Goal: Information Seeking & Learning: Learn about a topic

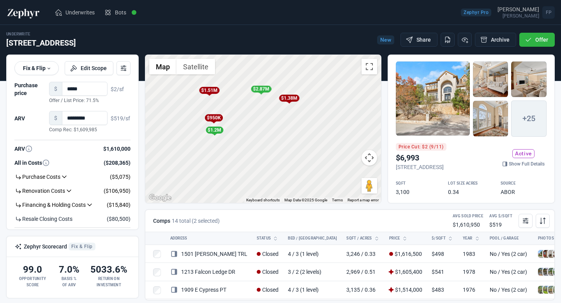
scroll to position [361, 0]
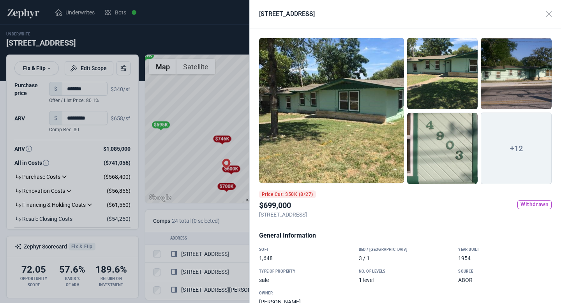
scroll to position [334, 0]
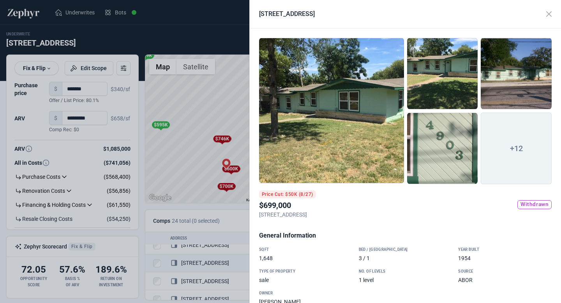
click at [229, 104] on div at bounding box center [280, 151] width 561 height 303
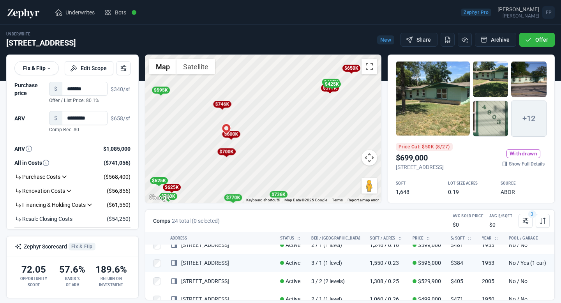
drag, startPoint x: 261, startPoint y: 166, endPoint x: 261, endPoint y: 132, distance: 34.3
click at [261, 131] on div "To activate drag with keyboard, press Alt + Enter. Once in keyboard drag state,…" at bounding box center [263, 129] width 236 height 148
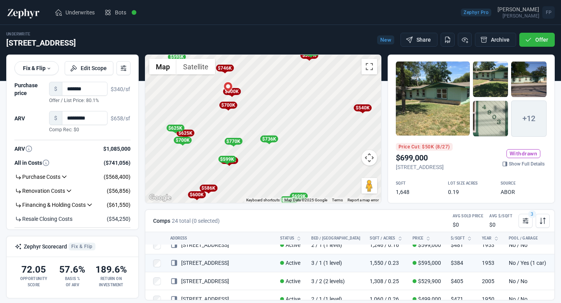
drag, startPoint x: 267, startPoint y: 151, endPoint x: 259, endPoint y: 100, distance: 51.4
click at [259, 100] on div "To activate drag with keyboard, press Alt + Enter. Once in keyboard drag state,…" at bounding box center [263, 129] width 236 height 148
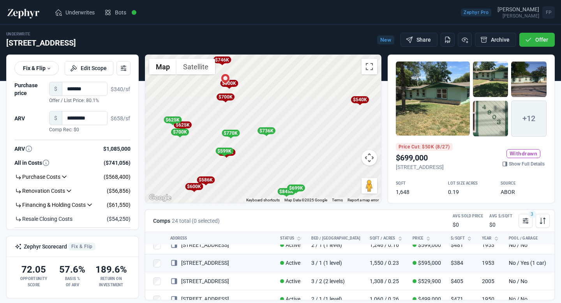
click at [250, 159] on div "To activate drag with keyboard, press Alt + Enter. Once in keyboard drag state,…" at bounding box center [263, 129] width 236 height 148
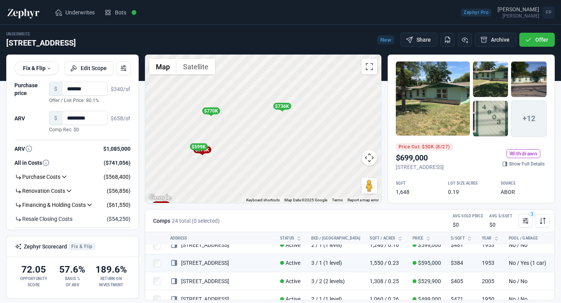
click at [209, 152] on div "$575K" at bounding box center [202, 149] width 18 height 7
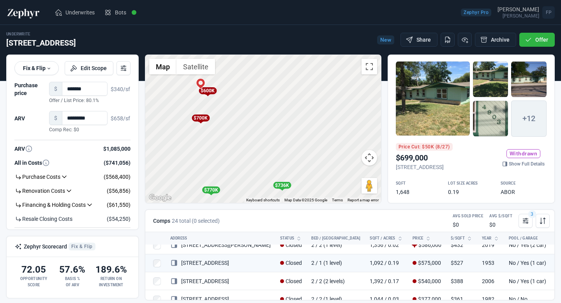
drag, startPoint x: 238, startPoint y: 123, endPoint x: 239, endPoint y: 203, distance: 80.3
click at [239, 203] on div "← Move left → Move right ↑ Move up ↓ Move down + Zoom in - Zoom out Home Jump l…" at bounding box center [263, 132] width 243 height 155
click at [527, 219] on icon at bounding box center [527, 219] width 1 height 0
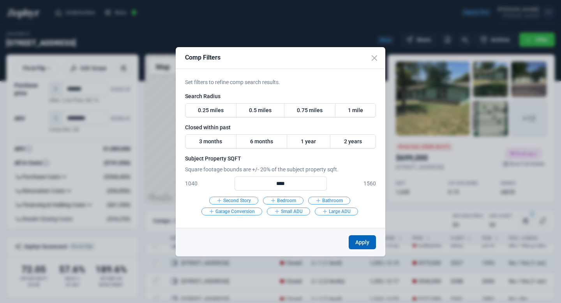
click at [364, 244] on button "Apply" at bounding box center [362, 242] width 27 height 14
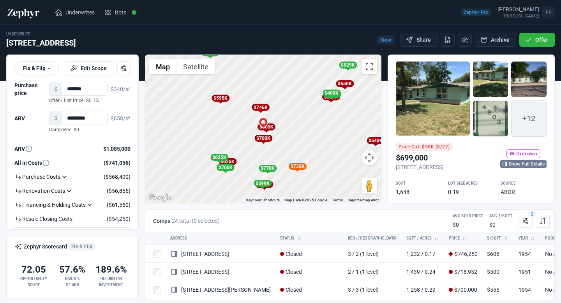
click at [513, 164] on link "Show Full Details" at bounding box center [523, 164] width 46 height 8
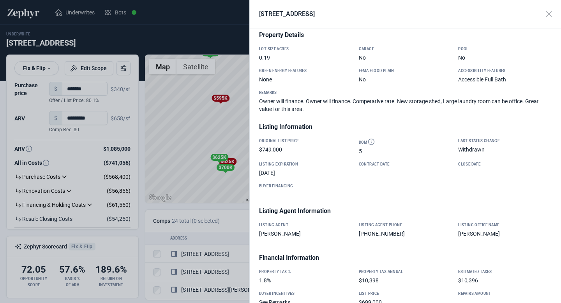
scroll to position [304, 0]
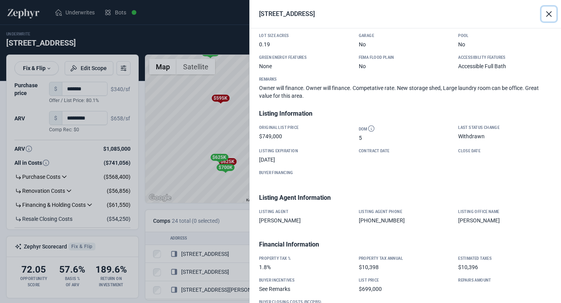
click at [548, 15] on button "Close" at bounding box center [549, 14] width 15 height 15
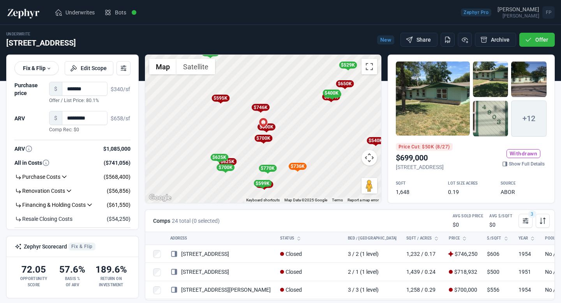
click at [288, 146] on div "To activate drag with keyboard, press Alt + Enter. Once in keyboard drag state,…" at bounding box center [263, 129] width 236 height 148
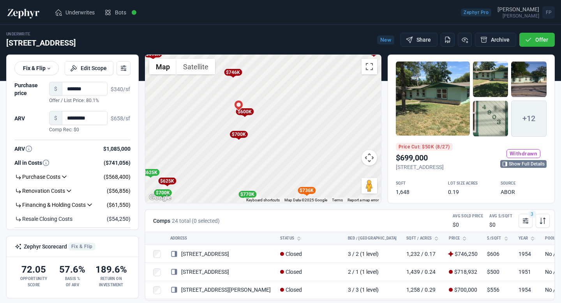
click at [512, 167] on link "Show Full Details" at bounding box center [523, 164] width 46 height 8
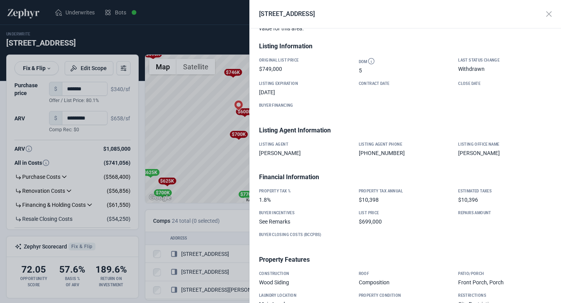
scroll to position [383, 0]
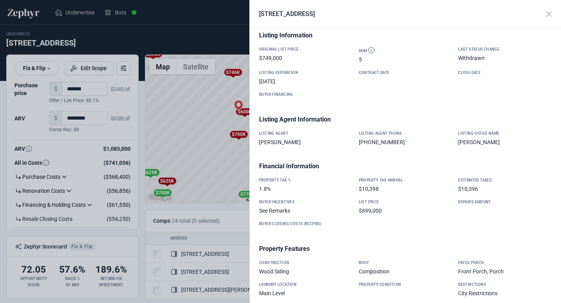
click at [277, 138] on div "[PERSON_NAME]" at bounding box center [306, 142] width 94 height 8
click at [288, 139] on div "[PERSON_NAME]" at bounding box center [306, 142] width 94 height 8
drag, startPoint x: 296, startPoint y: 139, endPoint x: 257, endPoint y: 140, distance: 39.0
click at [257, 140] on div "Listing Agent Tim Sweeney" at bounding box center [306, 139] width 100 height 16
drag, startPoint x: 289, startPoint y: 140, endPoint x: 261, endPoint y: 140, distance: 27.7
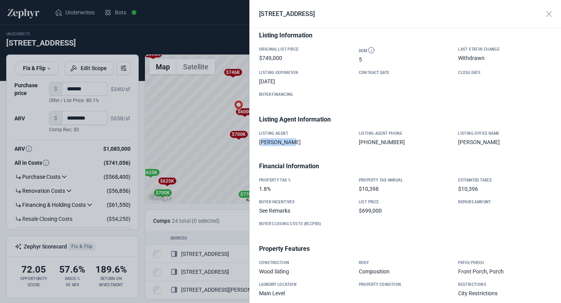
click at [261, 140] on div "[PERSON_NAME]" at bounding box center [306, 142] width 94 height 8
drag, startPoint x: 261, startPoint y: 140, endPoint x: 291, endPoint y: 140, distance: 29.6
click at [291, 140] on div "[PERSON_NAME]" at bounding box center [306, 142] width 94 height 8
click at [295, 140] on div "[PERSON_NAME]" at bounding box center [306, 142] width 94 height 8
drag, startPoint x: 295, startPoint y: 140, endPoint x: 270, endPoint y: 141, distance: 25.3
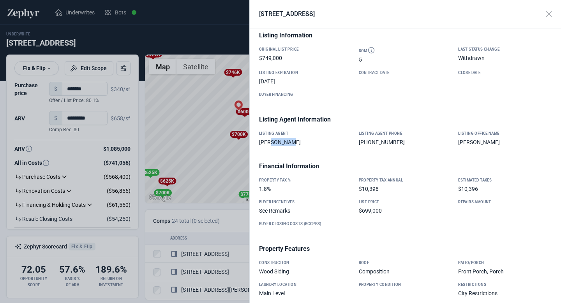
click at [270, 141] on div "[PERSON_NAME]" at bounding box center [306, 142] width 94 height 8
click at [333, 177] on div "Property Tax %" at bounding box center [306, 180] width 94 height 6
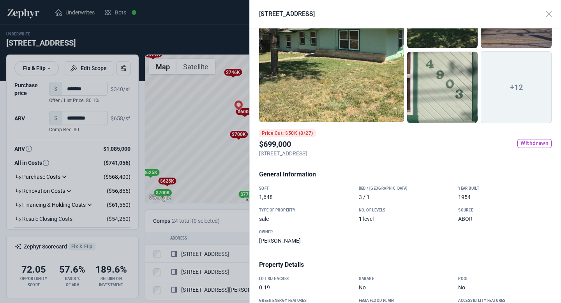
scroll to position [0, 0]
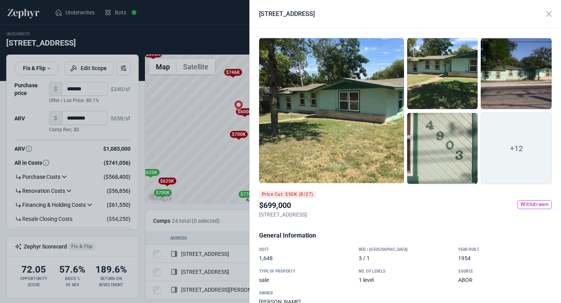
click at [384, 221] on div "Price Cut: $50K (8/27) $699,000 4903 Bull Creek RD, Austin, TX, 78731 Withdrawn" at bounding box center [405, 208] width 293 height 34
click at [386, 236] on h3 "General Information" at bounding box center [405, 235] width 293 height 9
click at [211, 157] on div at bounding box center [280, 151] width 561 height 303
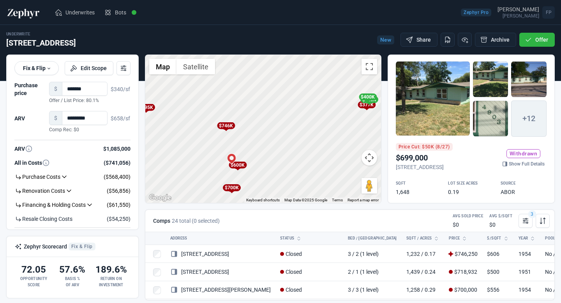
drag, startPoint x: 304, startPoint y: 128, endPoint x: 296, endPoint y: 182, distance: 54.3
click at [296, 182] on div "To activate drag with keyboard, press Alt + Enter. Once in keyboard drag state,…" at bounding box center [263, 129] width 236 height 148
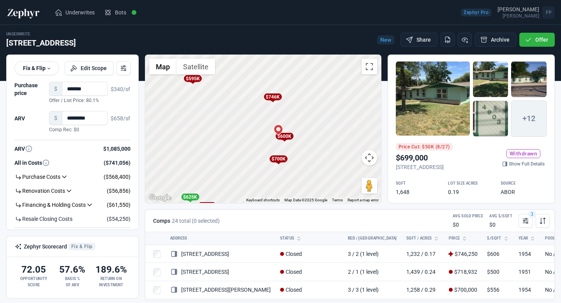
drag, startPoint x: 258, startPoint y: 146, endPoint x: 307, endPoint y: 118, distance: 56.1
click at [307, 118] on div "To activate drag with keyboard, press Alt + Enter. Once in keyboard drag state,…" at bounding box center [263, 129] width 236 height 148
drag, startPoint x: 396, startPoint y: 165, endPoint x: 478, endPoint y: 162, distance: 81.9
click at [453, 163] on p "[STREET_ADDRESS]" at bounding box center [424, 167] width 57 height 8
click at [507, 168] on link "Show Full Details" at bounding box center [523, 164] width 46 height 8
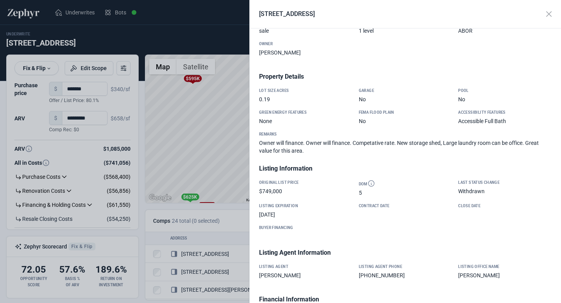
scroll to position [230, 0]
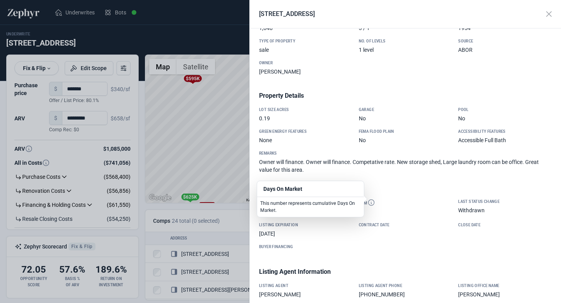
click at [371, 199] on icon "Days On Market" at bounding box center [371, 203] width 8 height 8
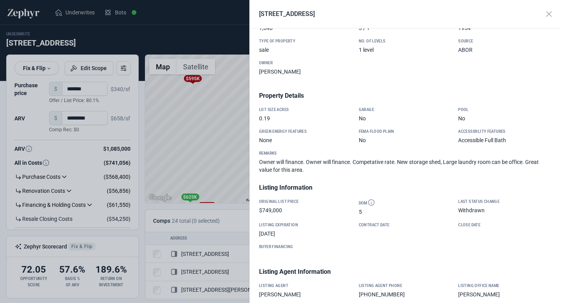
click at [396, 210] on div "5" at bounding box center [406, 212] width 94 height 8
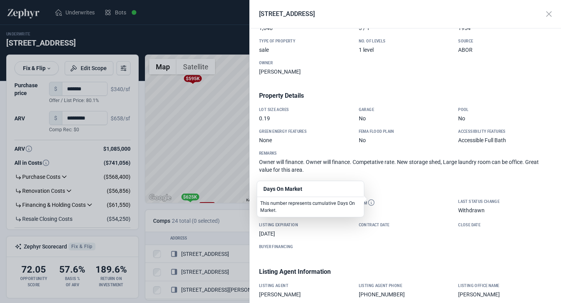
click at [369, 199] on icon "Days On Market" at bounding box center [371, 203] width 8 height 8
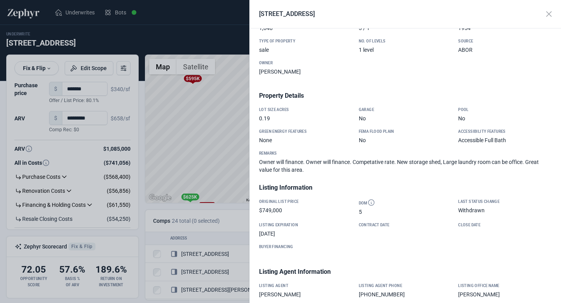
click at [406, 210] on div "5" at bounding box center [406, 212] width 94 height 8
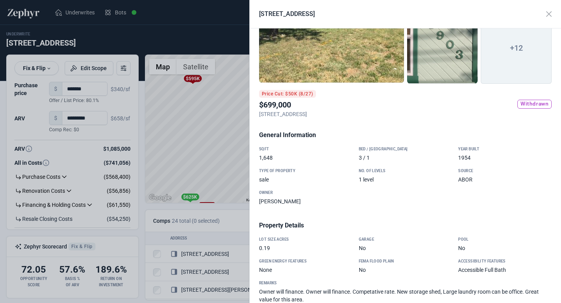
scroll to position [99, 0]
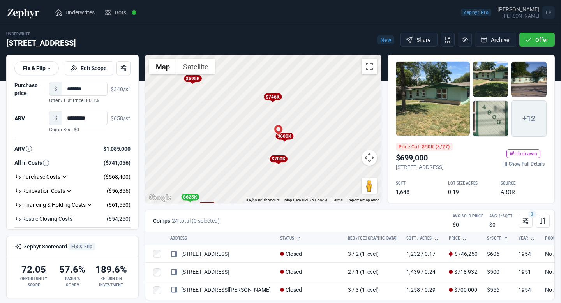
click at [214, 159] on div at bounding box center [280, 151] width 561 height 303
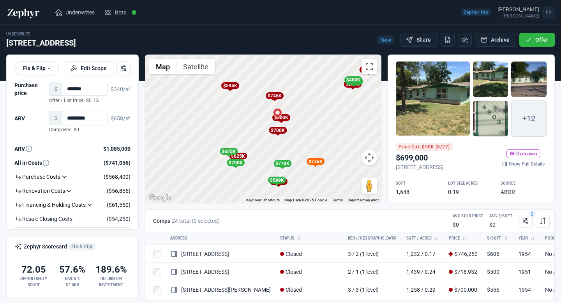
drag, startPoint x: 358, startPoint y: 124, endPoint x: 330, endPoint y: 114, distance: 29.3
click at [330, 114] on div "To activate drag with keyboard, press Alt + Enter. Once in keyboard drag state,…" at bounding box center [263, 129] width 236 height 148
click at [306, 182] on div "To activate drag with keyboard, press Alt + Enter. Once in keyboard drag state,…" at bounding box center [263, 129] width 236 height 148
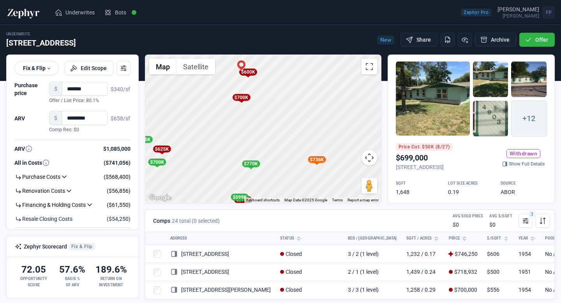
drag, startPoint x: 293, startPoint y: 179, endPoint x: 286, endPoint y: 192, distance: 15.0
click at [286, 192] on div "To activate drag with keyboard, press Alt + Enter. Once in keyboard drag state,…" at bounding box center [263, 129] width 236 height 148
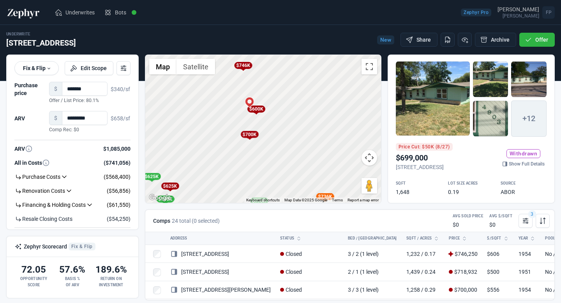
drag, startPoint x: 294, startPoint y: 103, endPoint x: 302, endPoint y: 141, distance: 38.7
click at [302, 141] on div "To activate drag with keyboard, press Alt + Enter. Once in keyboard drag state,…" at bounding box center [263, 129] width 236 height 148
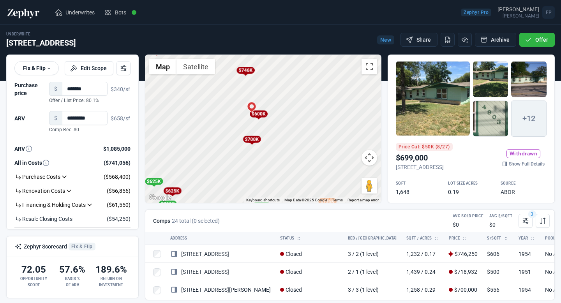
click at [260, 115] on div "$600K" at bounding box center [258, 114] width 18 height 7
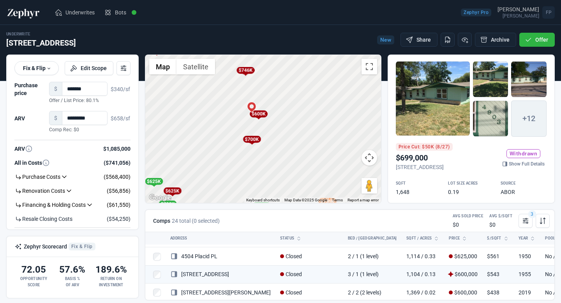
scroll to position [99, 0]
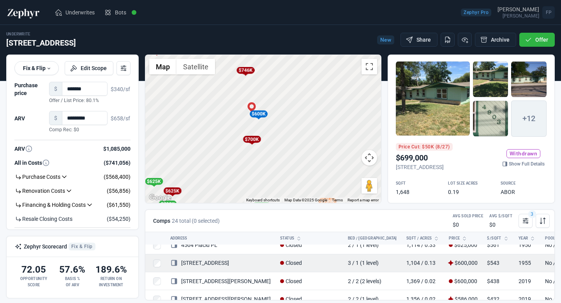
click at [219, 265] on link "[STREET_ADDRESS]" at bounding box center [199, 263] width 59 height 6
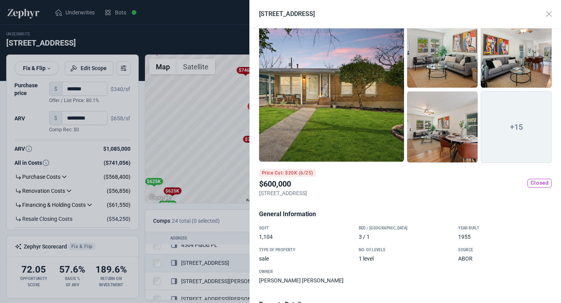
scroll to position [0, 0]
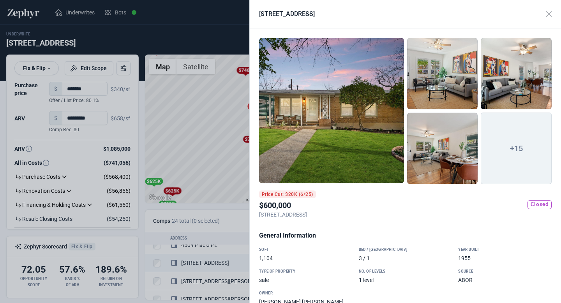
click at [449, 164] on div at bounding box center [442, 149] width 71 height 72
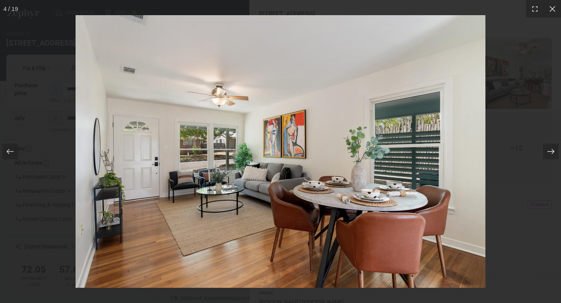
click at [549, 153] on icon at bounding box center [551, 152] width 8 height 8
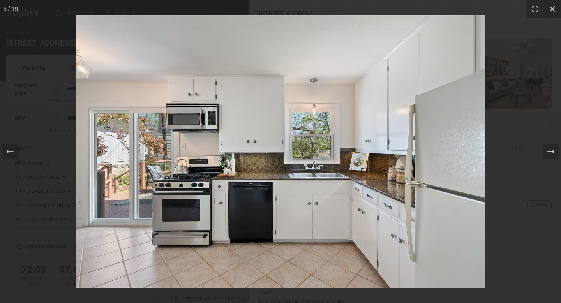
click at [549, 153] on icon at bounding box center [551, 152] width 8 height 8
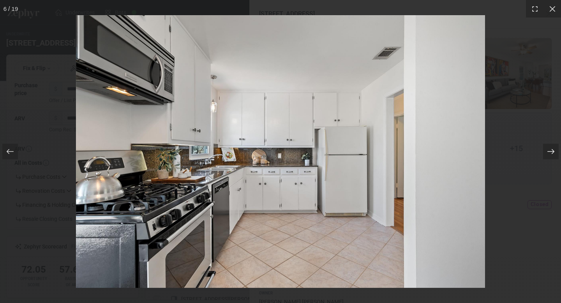
click at [549, 153] on icon at bounding box center [551, 152] width 8 height 8
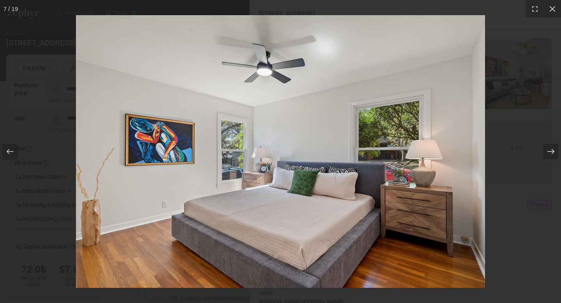
click at [549, 153] on icon at bounding box center [551, 152] width 8 height 8
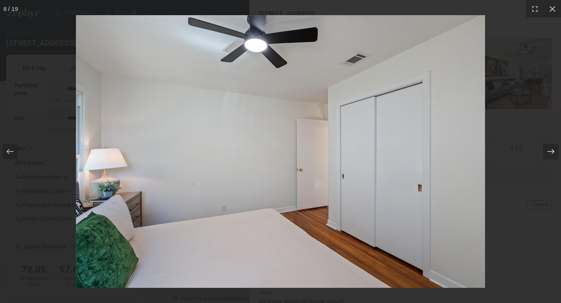
click at [549, 153] on icon at bounding box center [551, 152] width 8 height 8
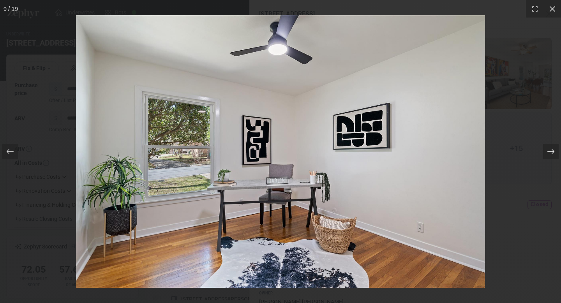
click at [549, 153] on icon at bounding box center [551, 152] width 8 height 8
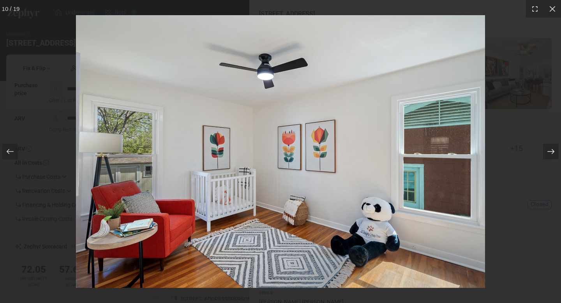
click at [549, 153] on icon at bounding box center [551, 152] width 8 height 8
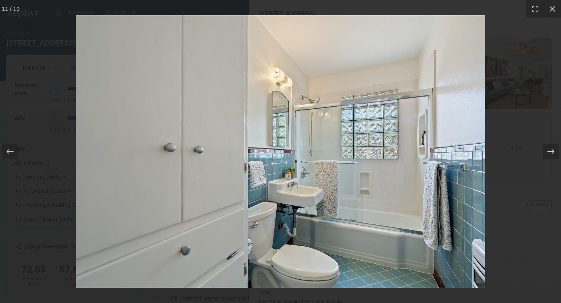
click at [549, 153] on icon at bounding box center [551, 152] width 8 height 8
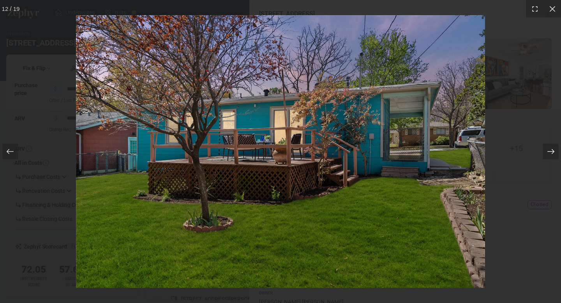
click at [549, 153] on icon at bounding box center [551, 152] width 8 height 8
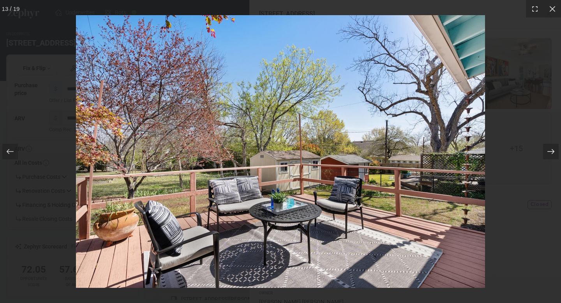
click at [549, 153] on icon at bounding box center [551, 152] width 8 height 8
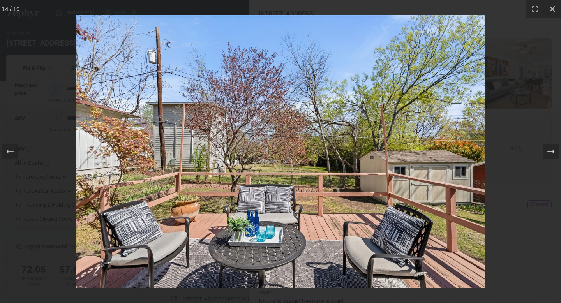
click at [549, 153] on icon at bounding box center [551, 152] width 8 height 8
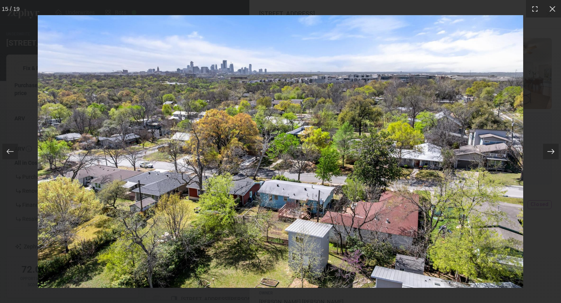
click at [549, 153] on icon at bounding box center [551, 152] width 8 height 8
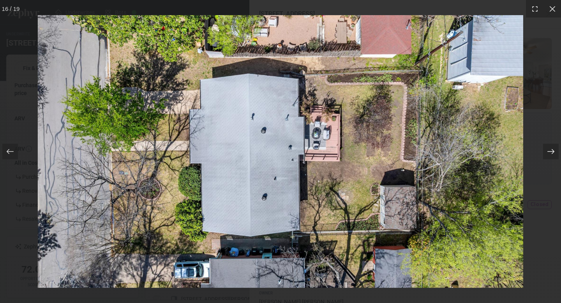
click at [549, 153] on icon at bounding box center [551, 152] width 8 height 8
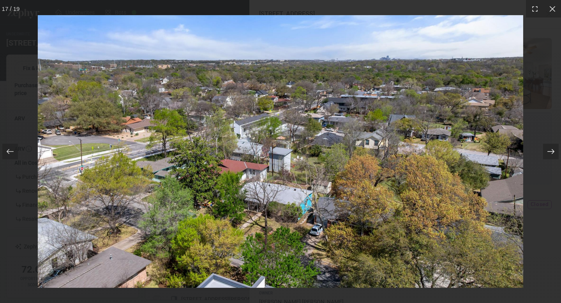
click at [549, 153] on icon at bounding box center [551, 152] width 8 height 8
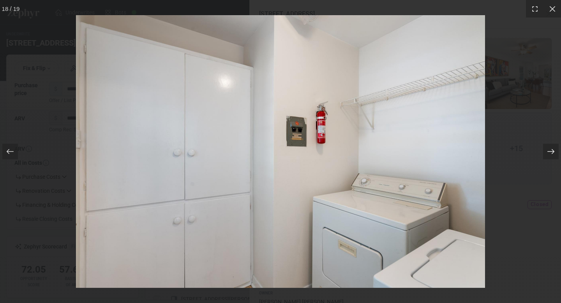
click at [549, 153] on icon at bounding box center [551, 152] width 8 height 8
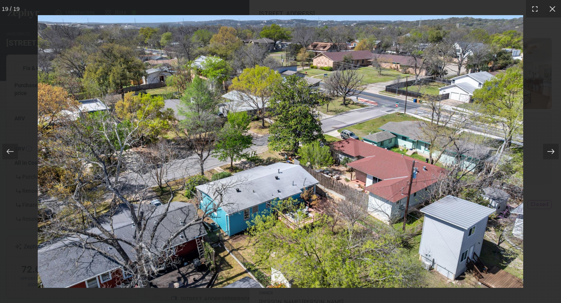
click at [549, 153] on icon at bounding box center [551, 152] width 8 height 8
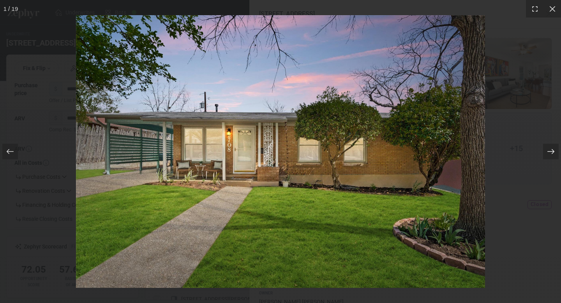
click at [549, 153] on icon at bounding box center [551, 152] width 8 height 8
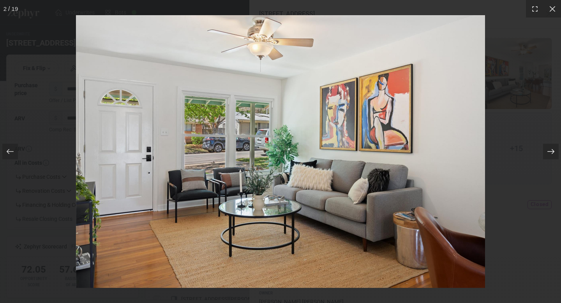
click at [549, 153] on icon at bounding box center [551, 152] width 8 height 8
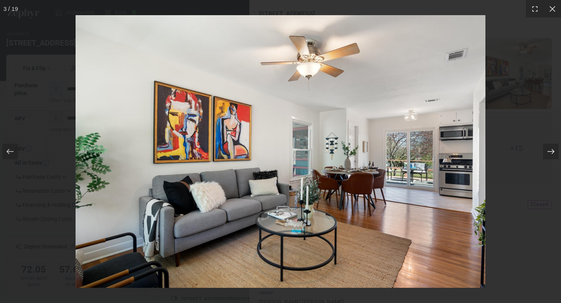
click at [549, 153] on icon at bounding box center [551, 152] width 8 height 8
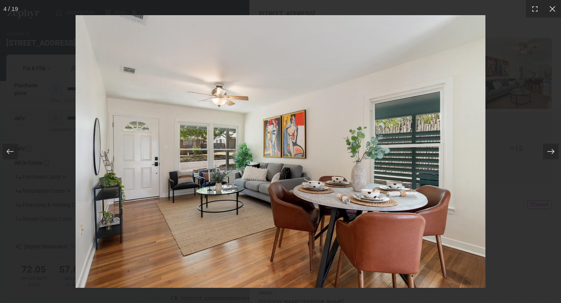
click at [549, 153] on icon at bounding box center [551, 152] width 8 height 8
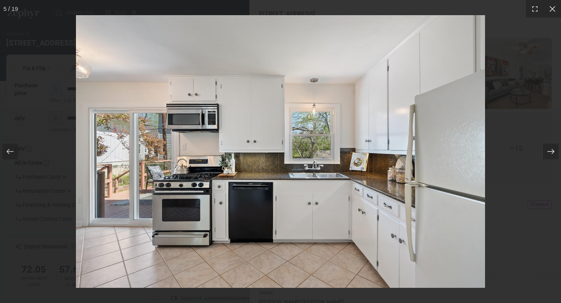
click at [549, 153] on icon at bounding box center [551, 152] width 8 height 8
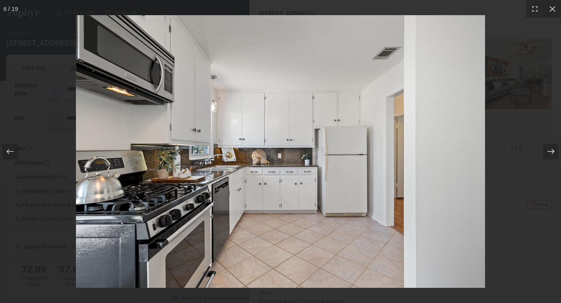
click at [549, 153] on icon at bounding box center [551, 152] width 8 height 8
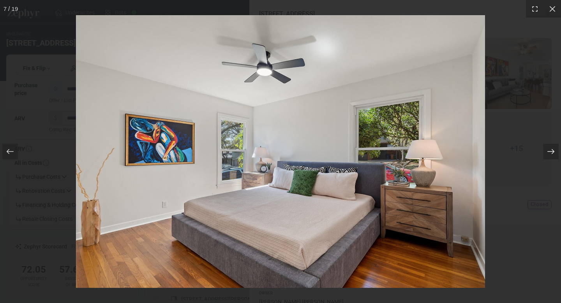
click at [549, 153] on icon at bounding box center [551, 152] width 8 height 8
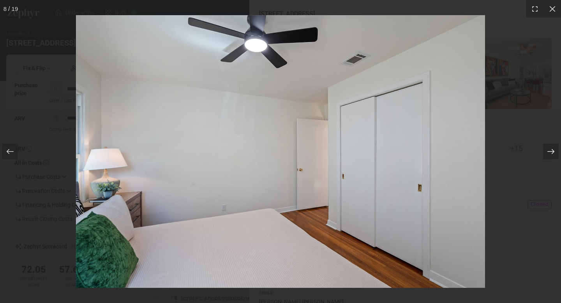
click at [549, 153] on icon at bounding box center [551, 152] width 8 height 8
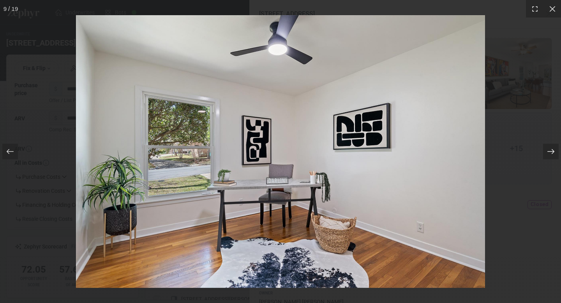
click at [549, 153] on icon at bounding box center [551, 152] width 8 height 8
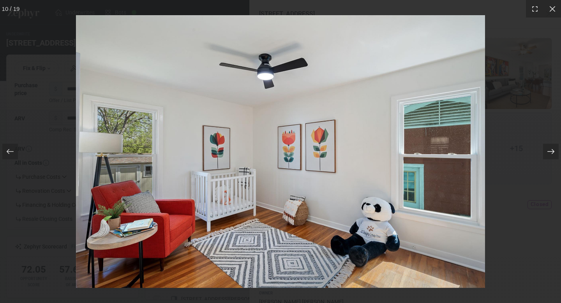
click at [549, 153] on icon at bounding box center [551, 152] width 8 height 8
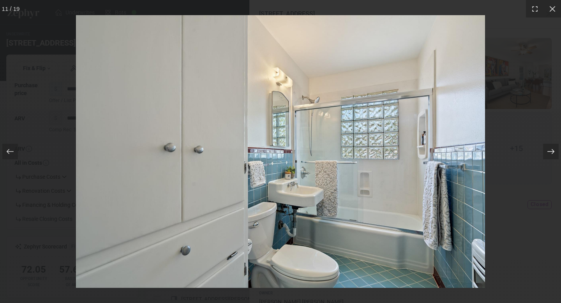
click at [549, 153] on icon at bounding box center [551, 152] width 8 height 8
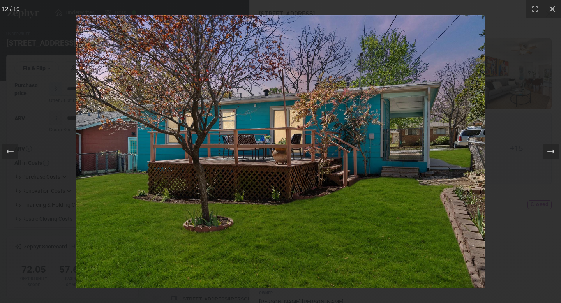
click at [549, 153] on icon at bounding box center [551, 152] width 8 height 8
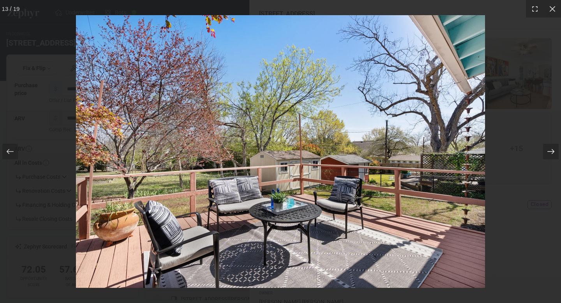
click at [549, 153] on icon at bounding box center [551, 152] width 8 height 8
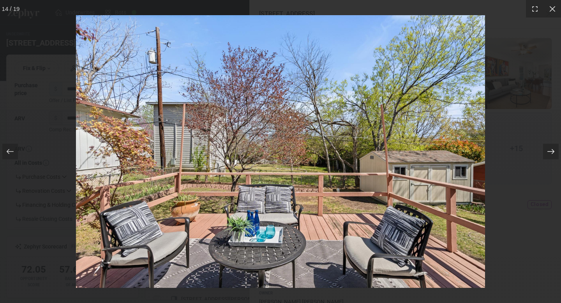
click at [549, 153] on icon at bounding box center [551, 152] width 8 height 8
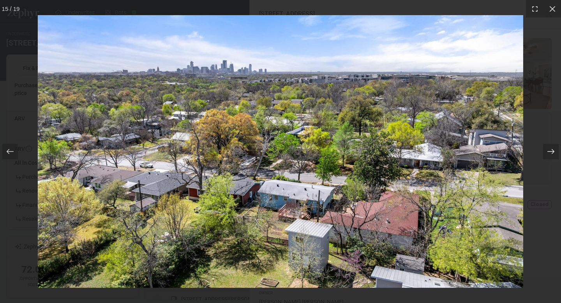
click at [549, 153] on icon at bounding box center [551, 152] width 8 height 8
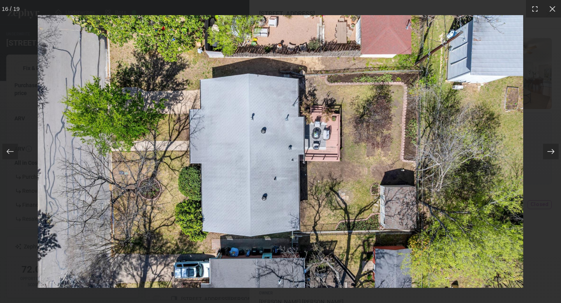
click at [549, 153] on icon at bounding box center [551, 152] width 8 height 8
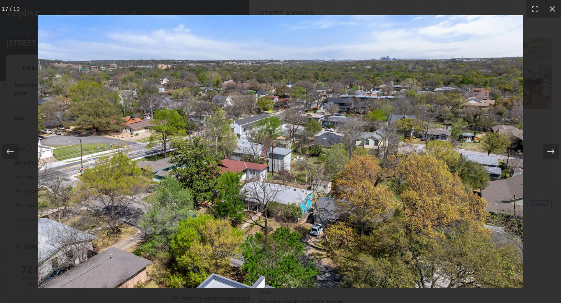
click at [549, 153] on icon at bounding box center [551, 152] width 8 height 8
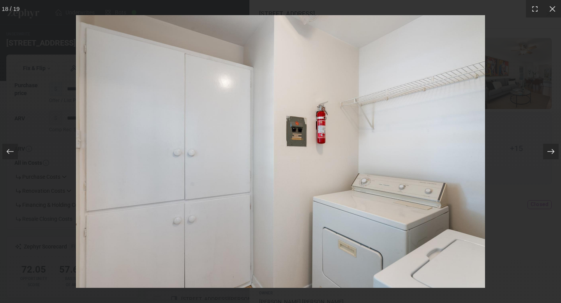
click at [549, 153] on icon at bounding box center [551, 152] width 8 height 8
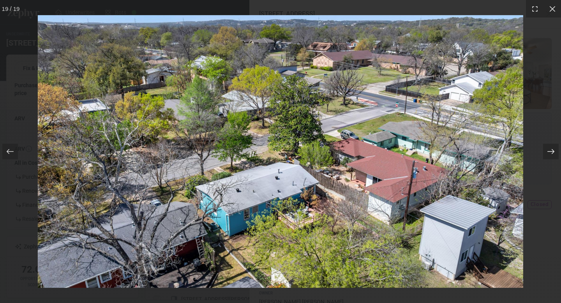
click at [549, 153] on icon at bounding box center [551, 152] width 8 height 8
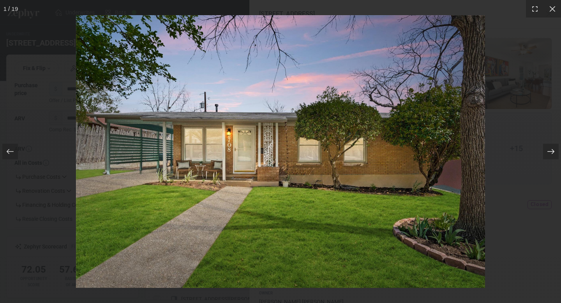
click at [549, 153] on icon at bounding box center [551, 152] width 8 height 8
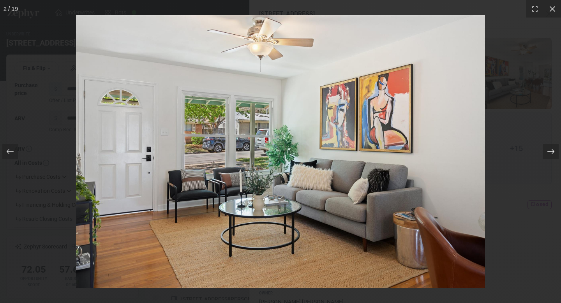
click at [558, 153] on div at bounding box center [551, 152] width 16 height 16
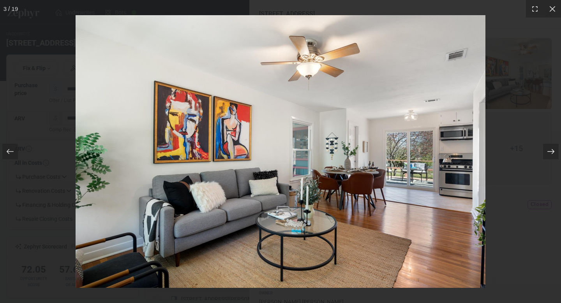
click at [549, 151] on icon at bounding box center [551, 152] width 8 height 8
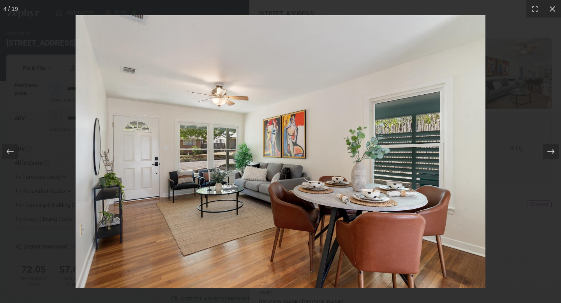
click at [549, 151] on icon at bounding box center [551, 152] width 8 height 8
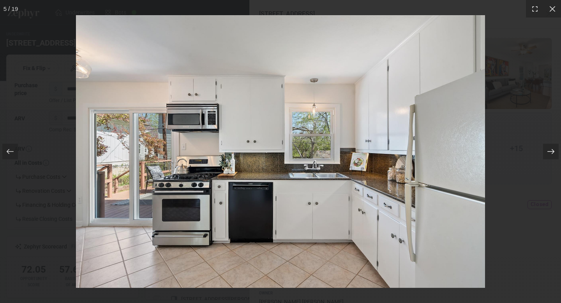
click at [549, 151] on icon at bounding box center [551, 152] width 8 height 8
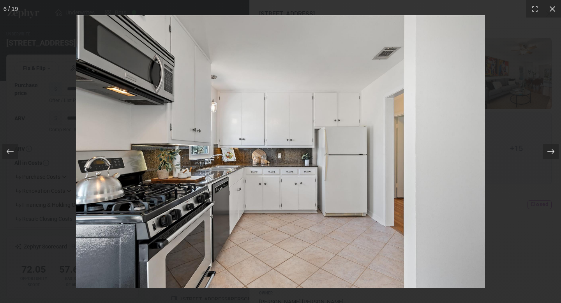
click at [549, 151] on icon at bounding box center [551, 152] width 8 height 8
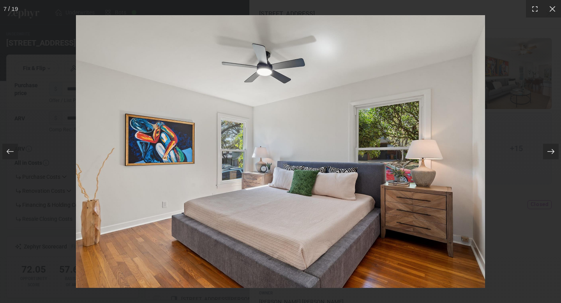
click at [549, 151] on icon at bounding box center [551, 152] width 8 height 8
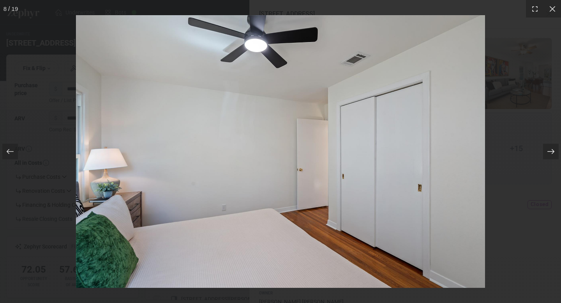
click at [549, 151] on icon at bounding box center [551, 152] width 8 height 8
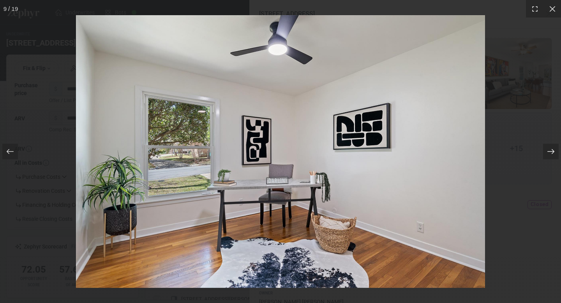
click at [549, 151] on icon at bounding box center [551, 152] width 8 height 8
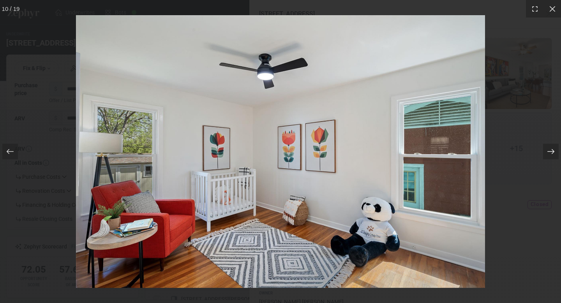
click at [549, 151] on icon at bounding box center [551, 152] width 8 height 8
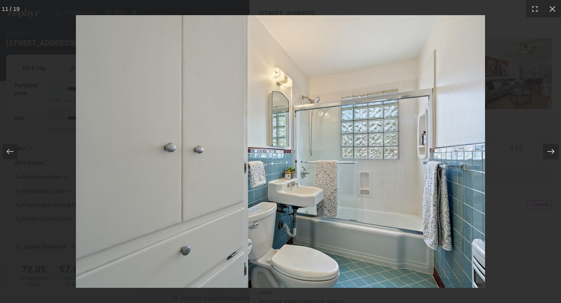
click at [549, 151] on icon at bounding box center [551, 152] width 8 height 8
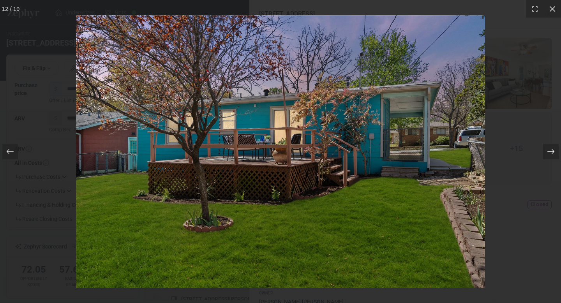
click at [549, 151] on icon at bounding box center [551, 152] width 8 height 8
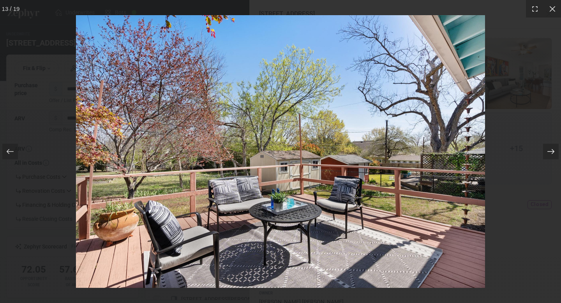
click at [549, 151] on icon at bounding box center [551, 152] width 8 height 8
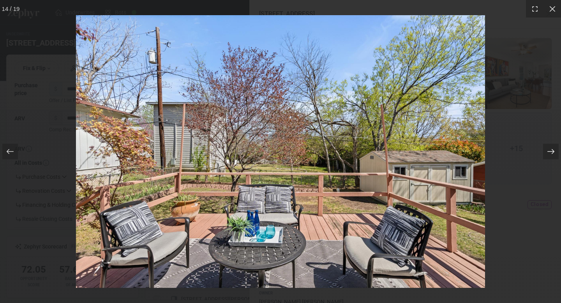
click at [549, 151] on icon at bounding box center [551, 152] width 8 height 8
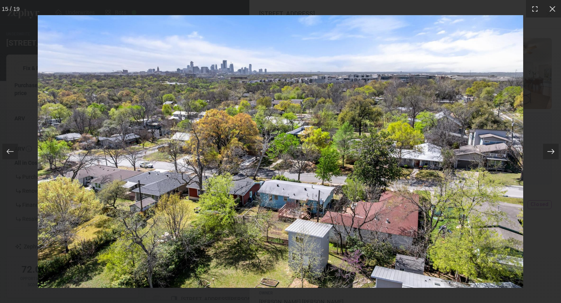
click at [549, 151] on icon at bounding box center [551, 152] width 8 height 8
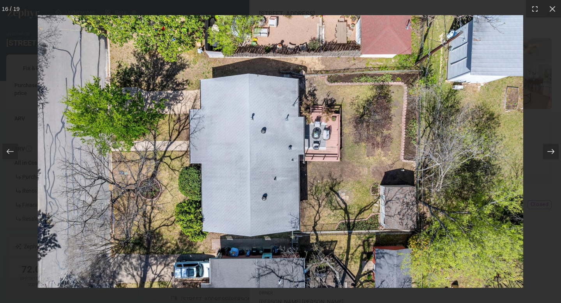
click at [549, 151] on icon at bounding box center [551, 152] width 8 height 8
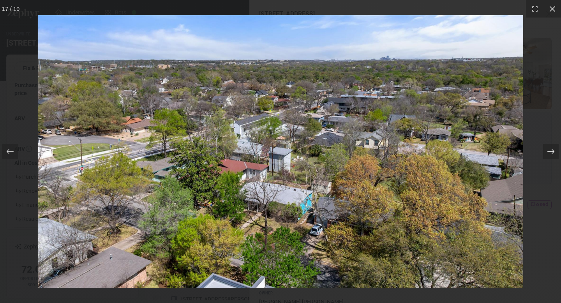
click at [549, 151] on icon at bounding box center [551, 152] width 8 height 8
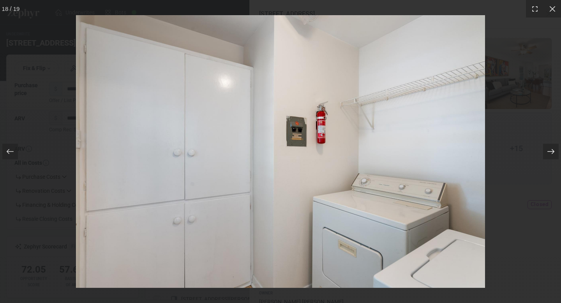
click at [549, 151] on icon at bounding box center [551, 152] width 8 height 8
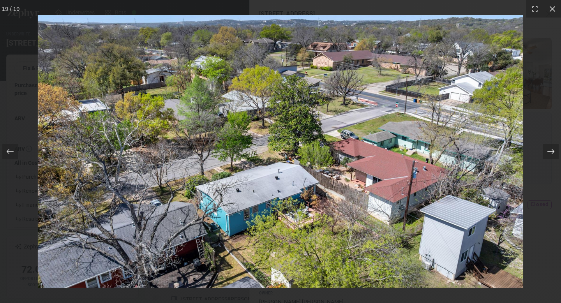
click at [549, 151] on icon at bounding box center [551, 152] width 8 height 8
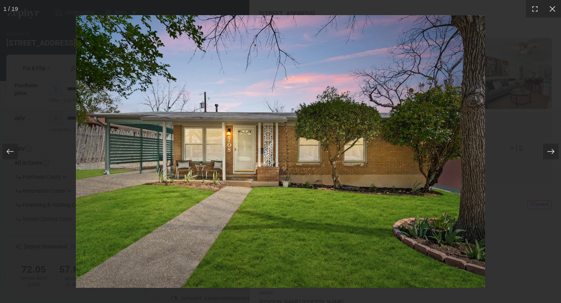
click at [549, 151] on icon at bounding box center [551, 152] width 8 height 8
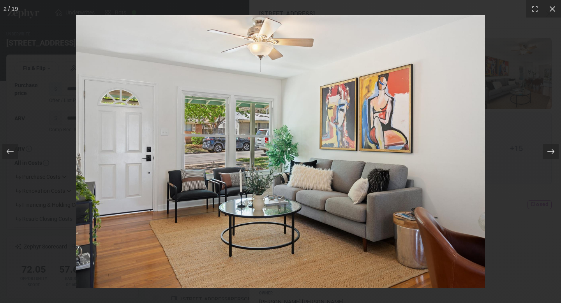
click at [549, 151] on icon at bounding box center [551, 152] width 8 height 8
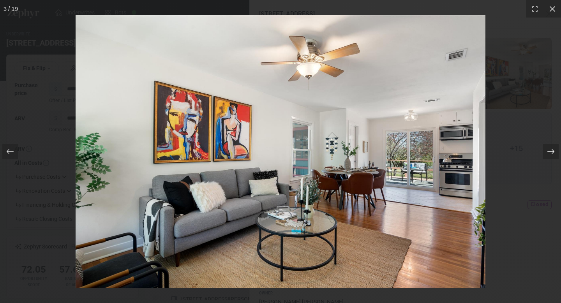
click at [549, 151] on icon at bounding box center [551, 152] width 8 height 8
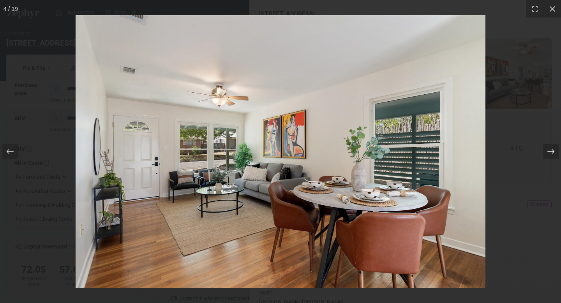
click at [549, 151] on icon at bounding box center [551, 152] width 8 height 8
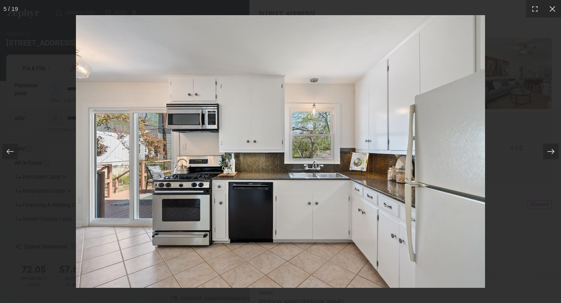
click at [549, 151] on icon at bounding box center [551, 152] width 8 height 8
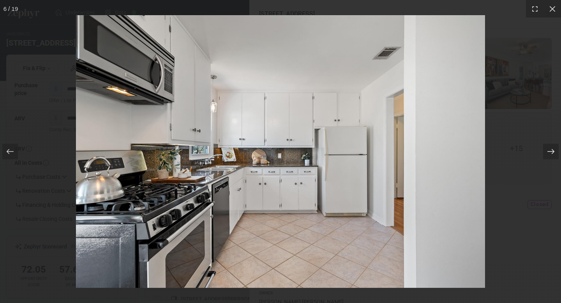
click at [549, 151] on icon at bounding box center [551, 152] width 8 height 8
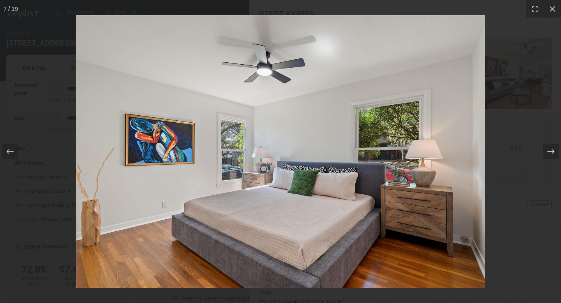
click at [549, 151] on icon at bounding box center [551, 152] width 8 height 8
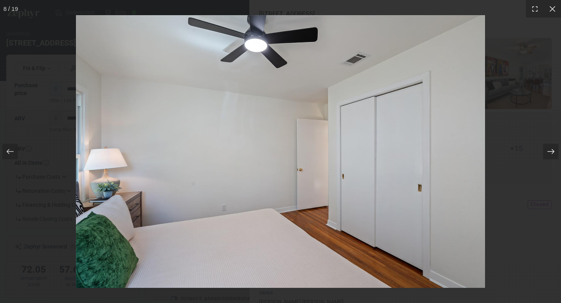
click at [549, 151] on icon at bounding box center [551, 152] width 8 height 8
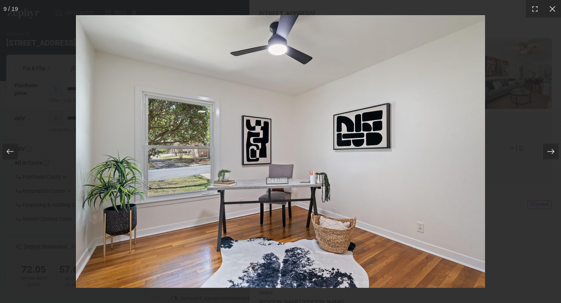
click at [549, 151] on icon at bounding box center [551, 152] width 8 height 8
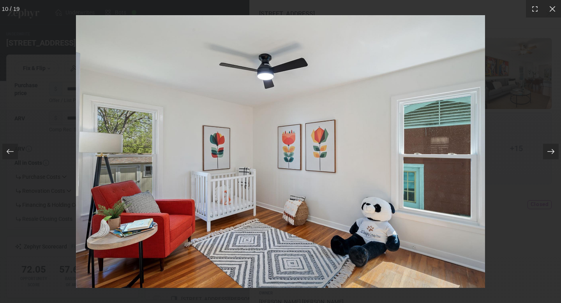
click at [549, 151] on icon at bounding box center [551, 152] width 8 height 8
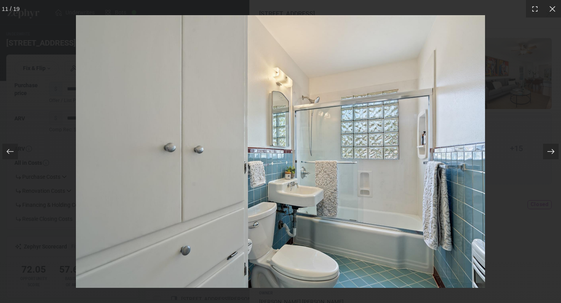
click at [549, 151] on icon at bounding box center [551, 152] width 8 height 8
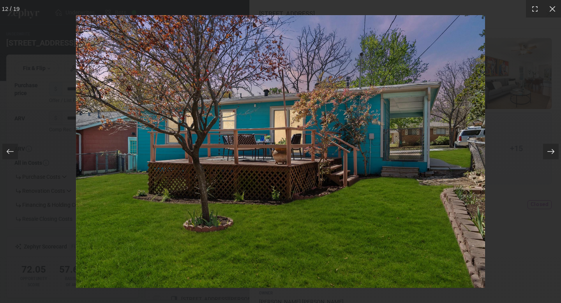
click at [549, 151] on icon at bounding box center [551, 152] width 8 height 8
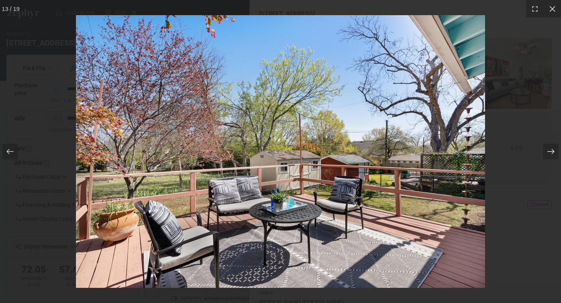
click at [549, 151] on icon at bounding box center [551, 152] width 8 height 8
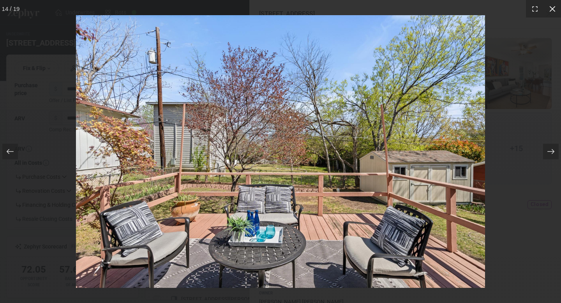
click at [555, 8] on icon at bounding box center [553, 9] width 8 height 8
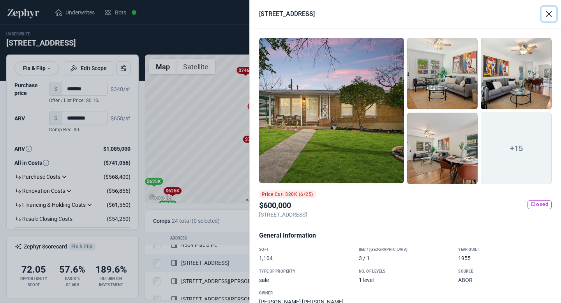
click at [547, 17] on button "Close" at bounding box center [549, 14] width 15 height 15
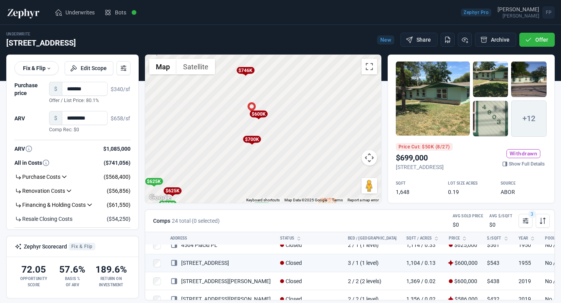
click at [260, 116] on div "$600K" at bounding box center [258, 114] width 18 height 7
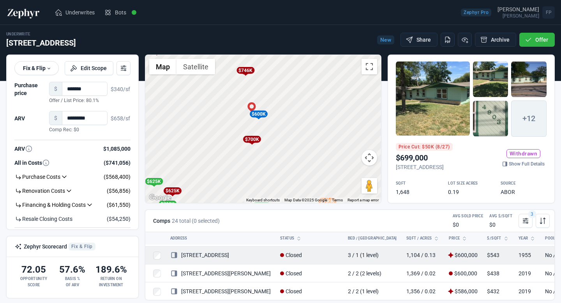
scroll to position [115, 0]
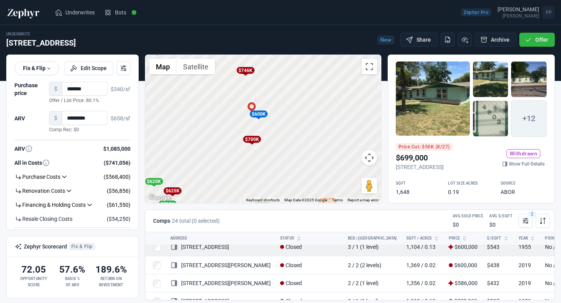
click at [208, 247] on link "[STREET_ADDRESS]" at bounding box center [199, 247] width 59 height 6
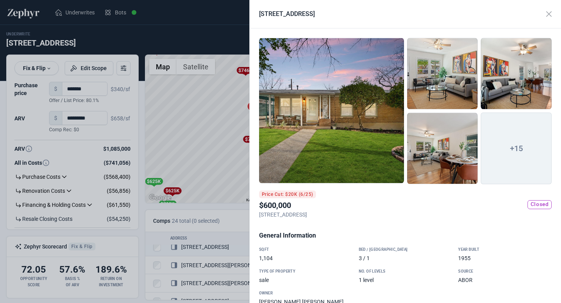
click at [445, 152] on div at bounding box center [442, 149] width 71 height 72
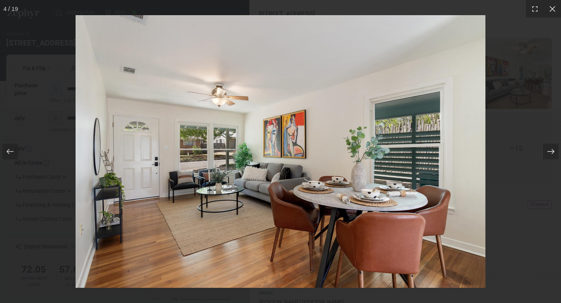
click at [552, 155] on icon at bounding box center [551, 152] width 8 height 8
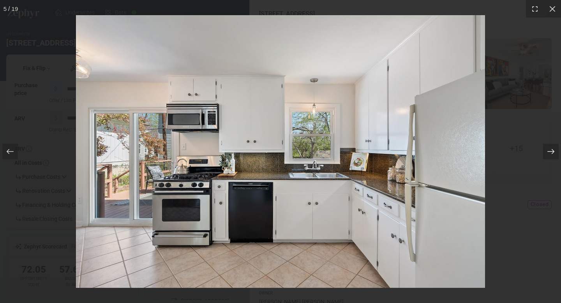
click at [549, 150] on icon at bounding box center [551, 152] width 8 height 8
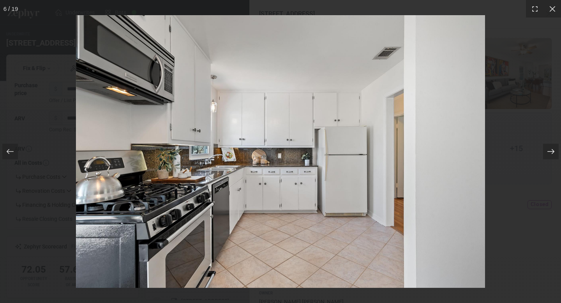
click at [551, 153] on icon at bounding box center [551, 152] width 8 height 8
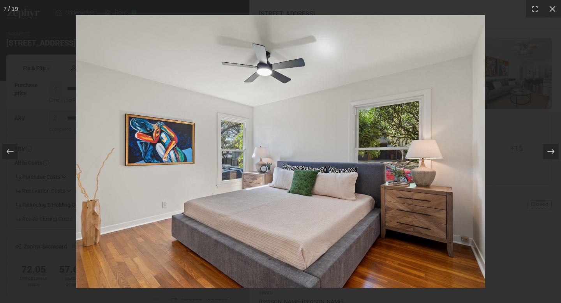
click at [551, 151] on icon at bounding box center [550, 151] width 7 height 5
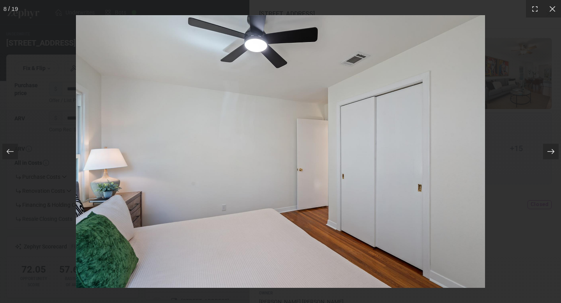
click at [552, 151] on icon at bounding box center [550, 151] width 7 height 5
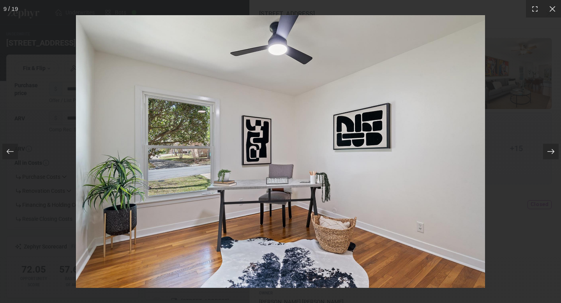
click at [546, 153] on div at bounding box center [551, 152] width 16 height 16
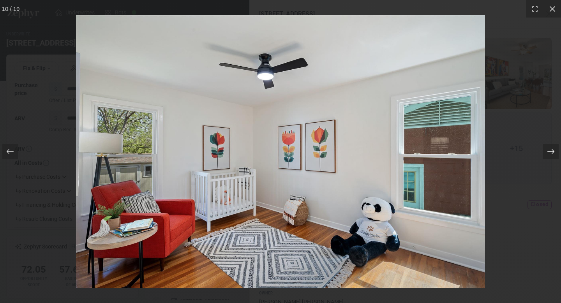
click at [552, 152] on icon at bounding box center [551, 152] width 8 height 8
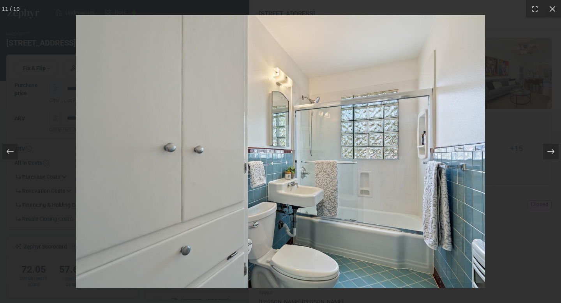
click at [551, 150] on icon at bounding box center [551, 152] width 8 height 8
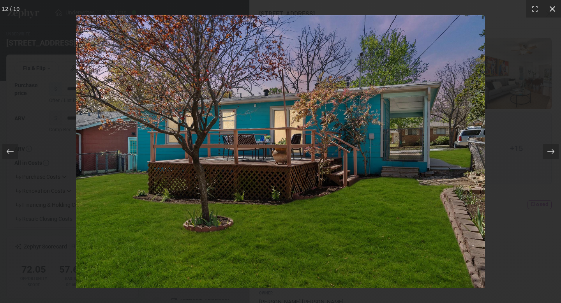
click at [556, 12] on div at bounding box center [553, 9] width 18 height 18
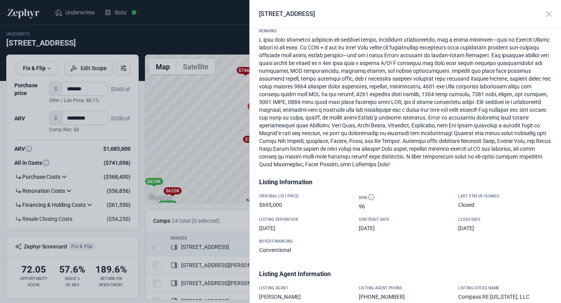
scroll to position [0, 0]
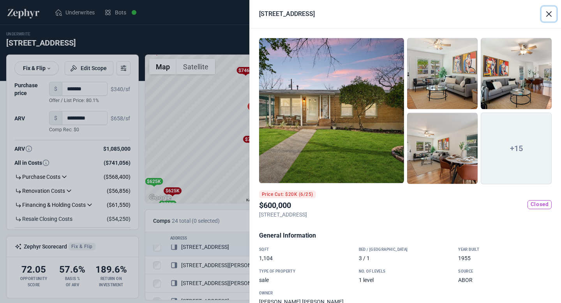
click at [547, 16] on button "Close" at bounding box center [549, 14] width 15 height 15
